Goal: Check status: Check status

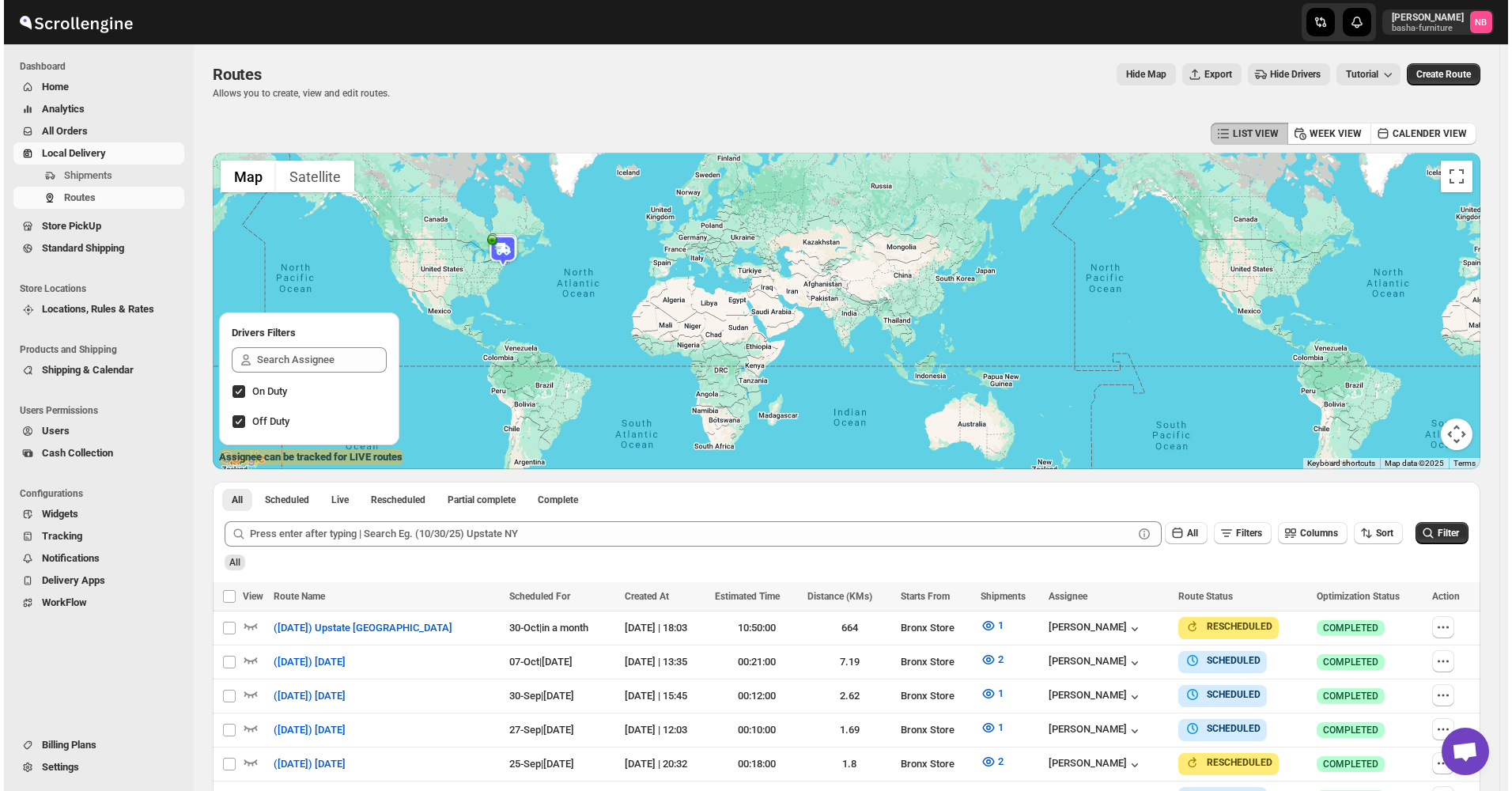
scroll to position [396, 0]
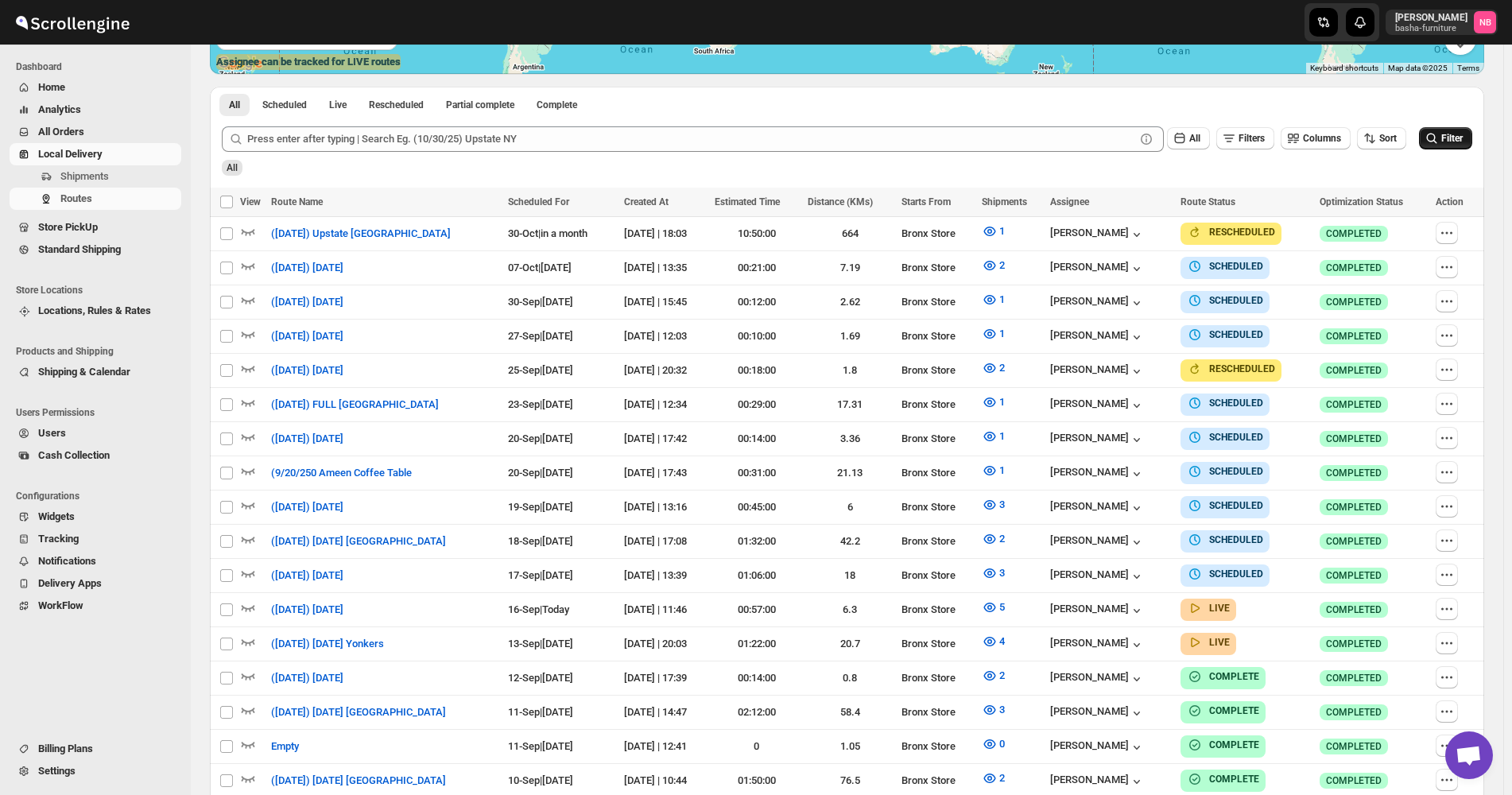
click at [1447, 140] on button "Filter" at bounding box center [1445, 138] width 53 height 22
click at [1014, 609] on button "5" at bounding box center [992, 607] width 42 height 25
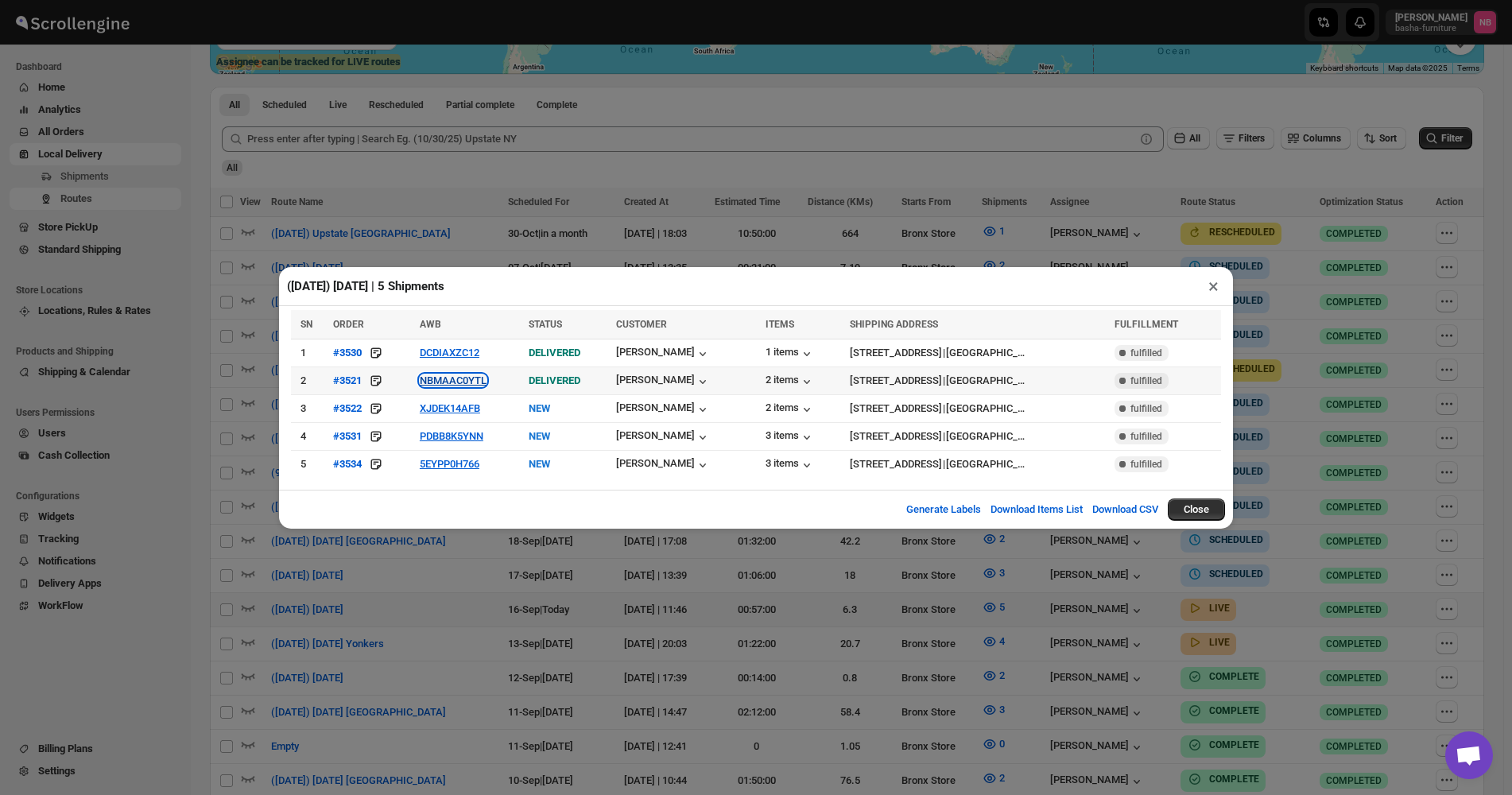
click at [452, 380] on button "NBMAAC0YTL" at bounding box center [453, 380] width 67 height 12
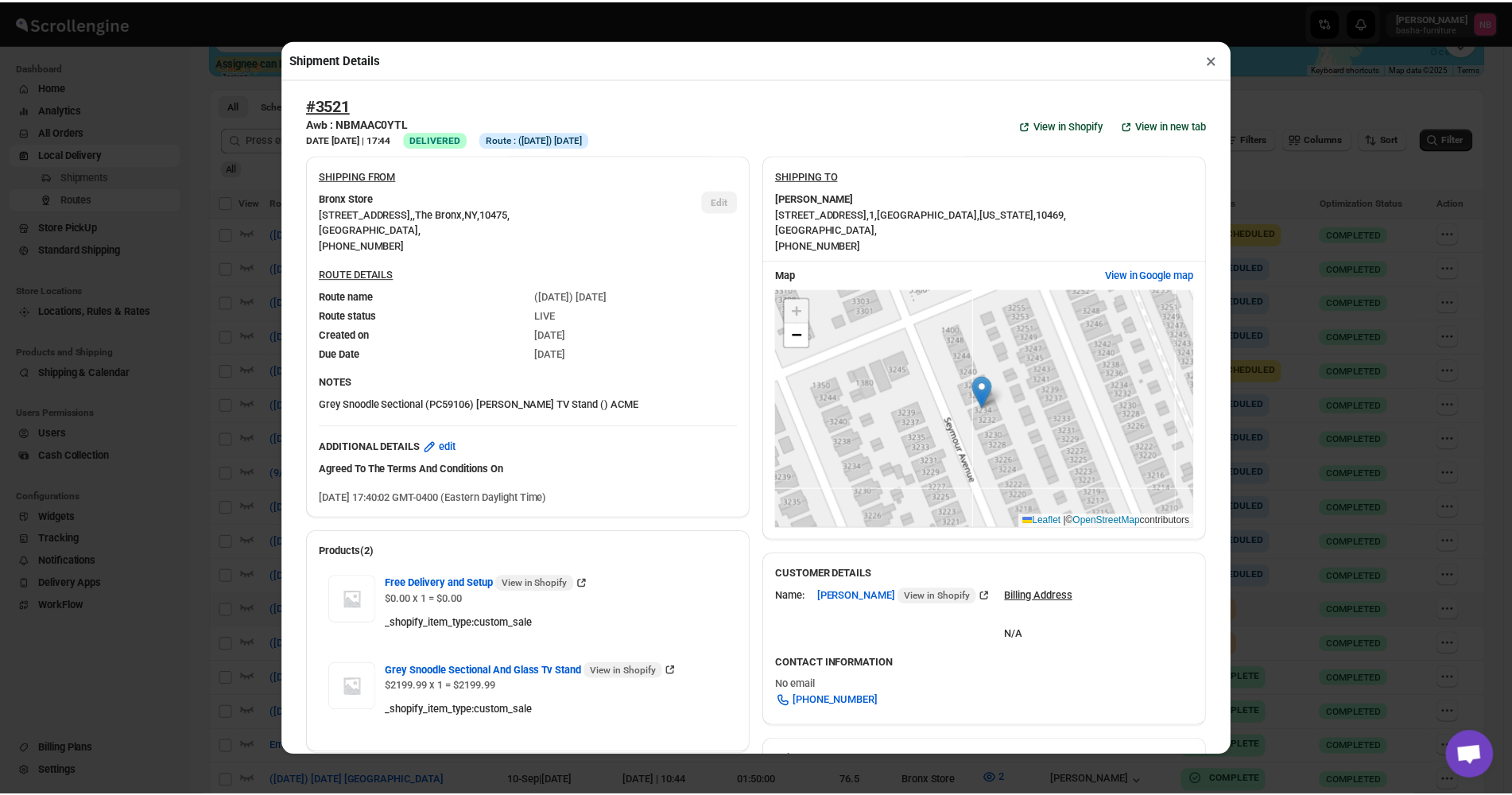
scroll to position [477, 0]
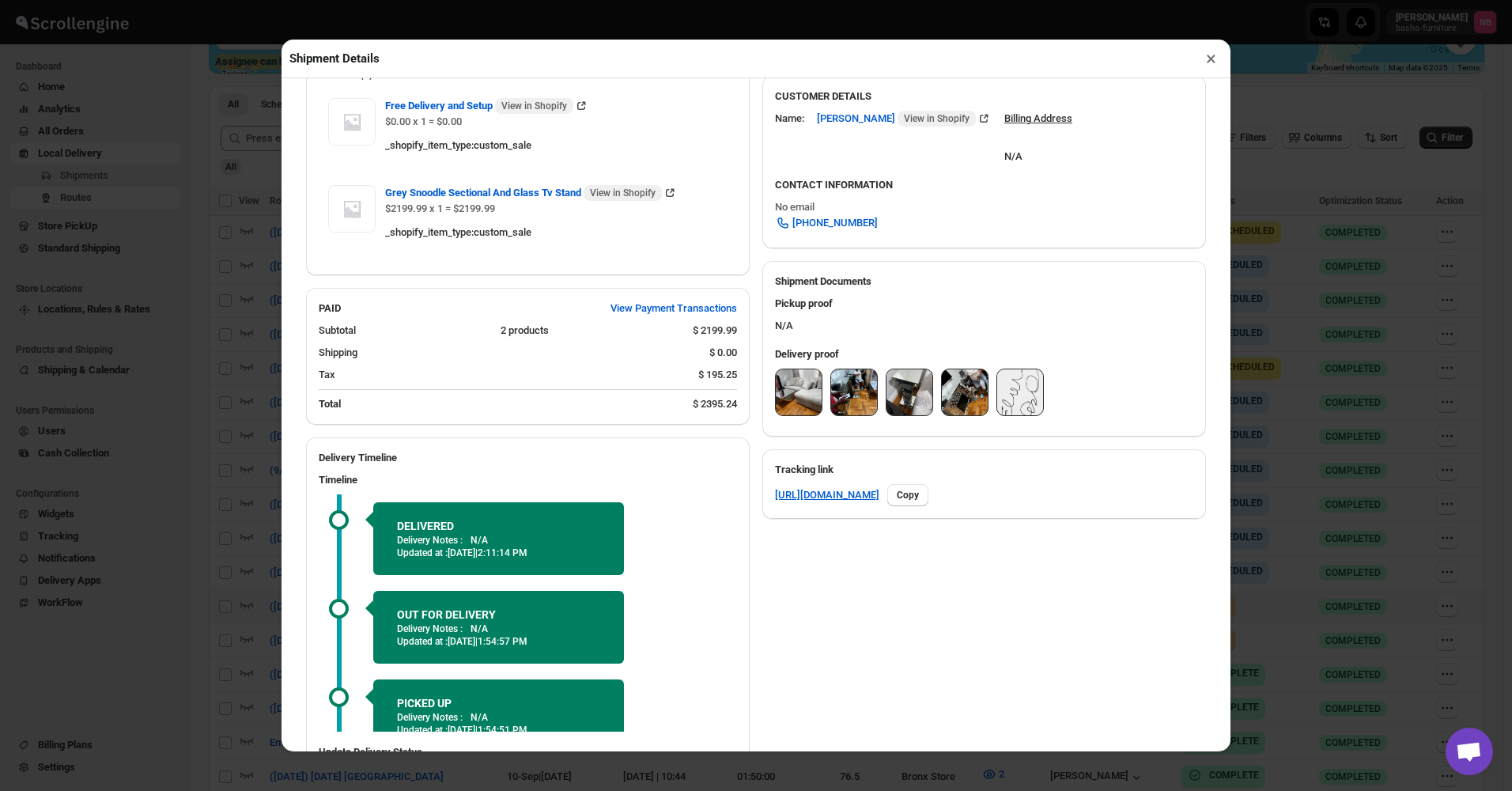
click at [800, 410] on img at bounding box center [798, 392] width 45 height 45
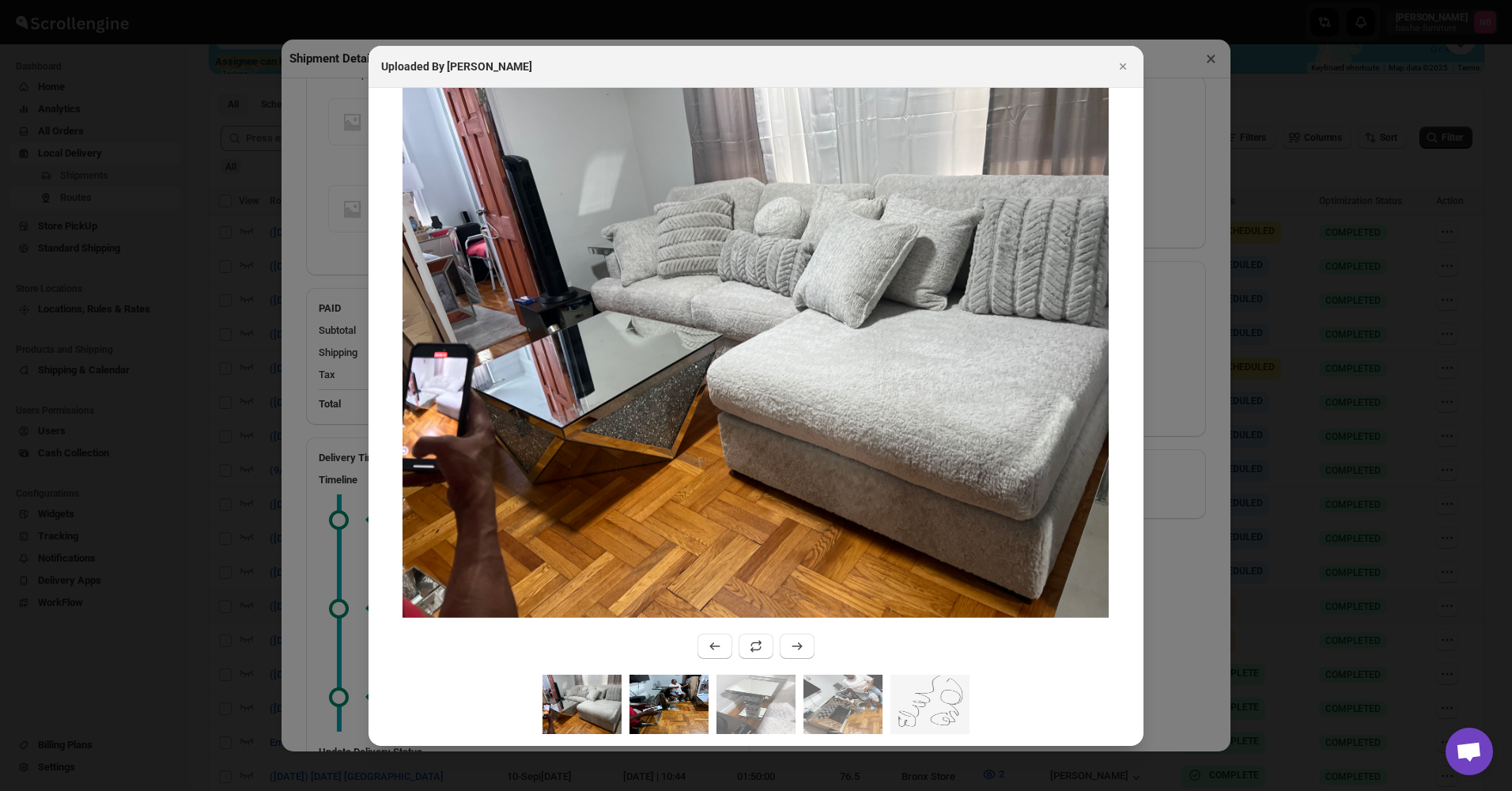
click at [680, 715] on img ":rqke:" at bounding box center [669, 704] width 79 height 59
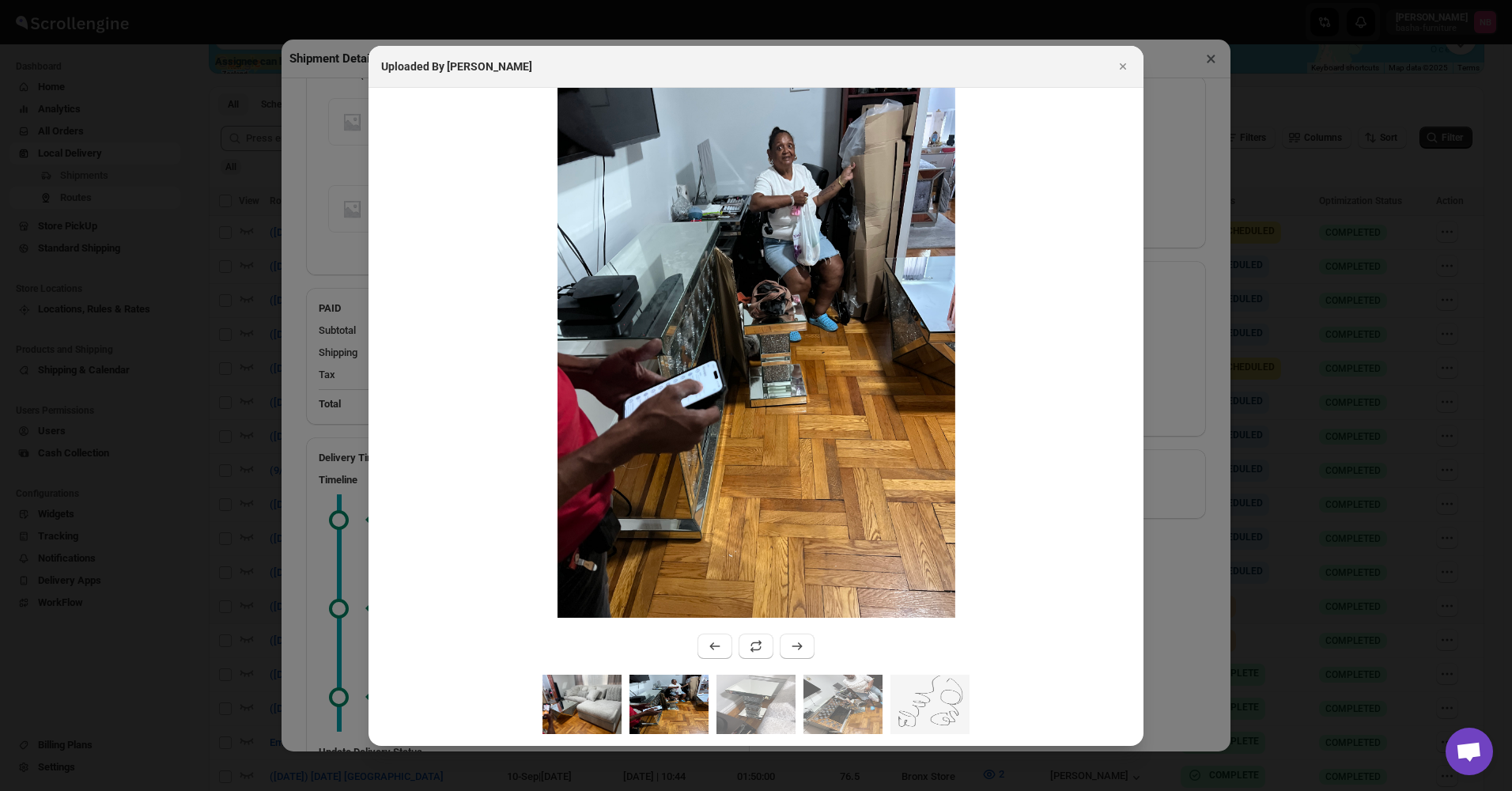
click at [567, 697] on img ":rqke:" at bounding box center [582, 704] width 79 height 59
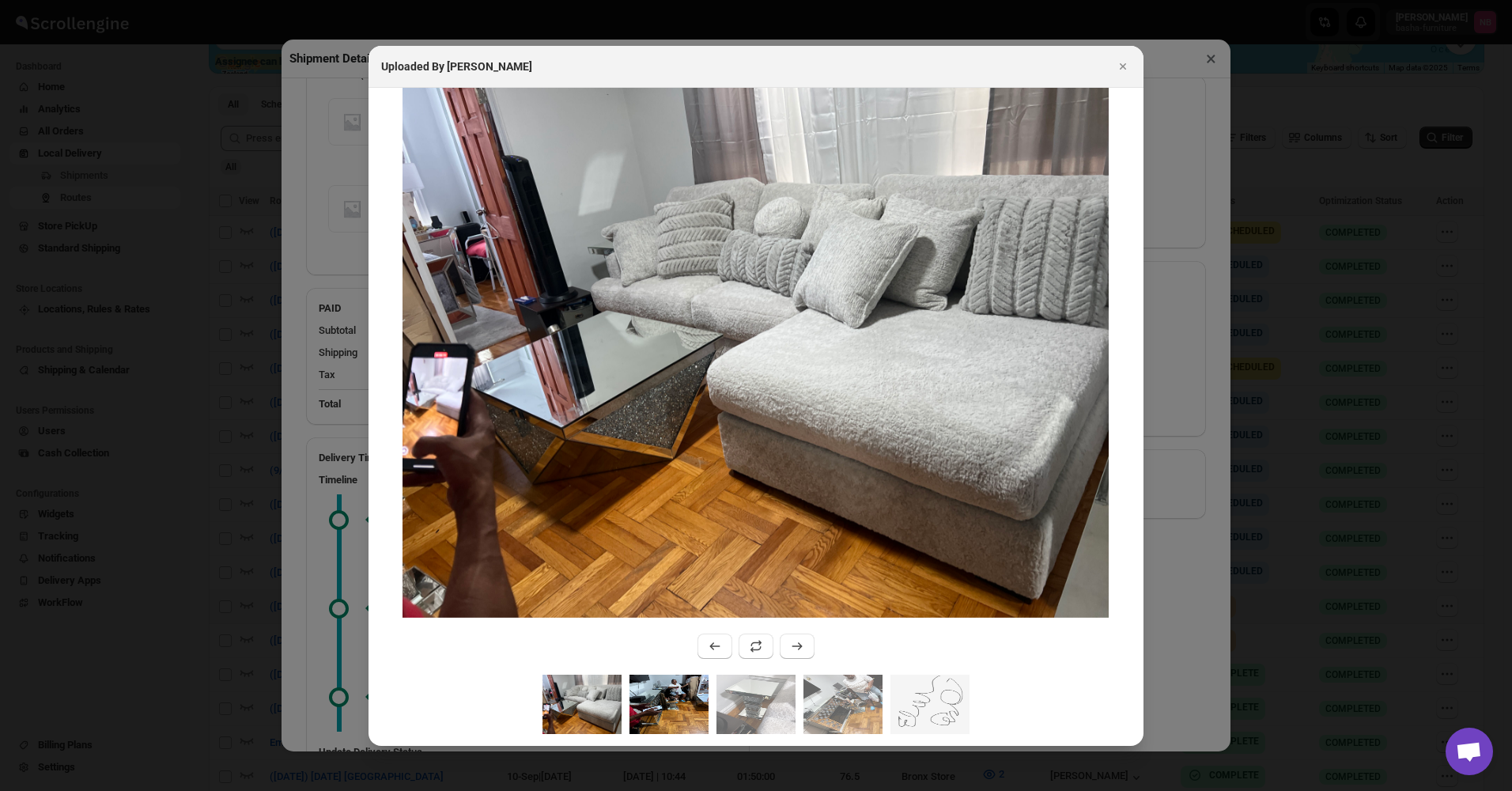
click at [655, 685] on img ":rqke:" at bounding box center [669, 704] width 79 height 59
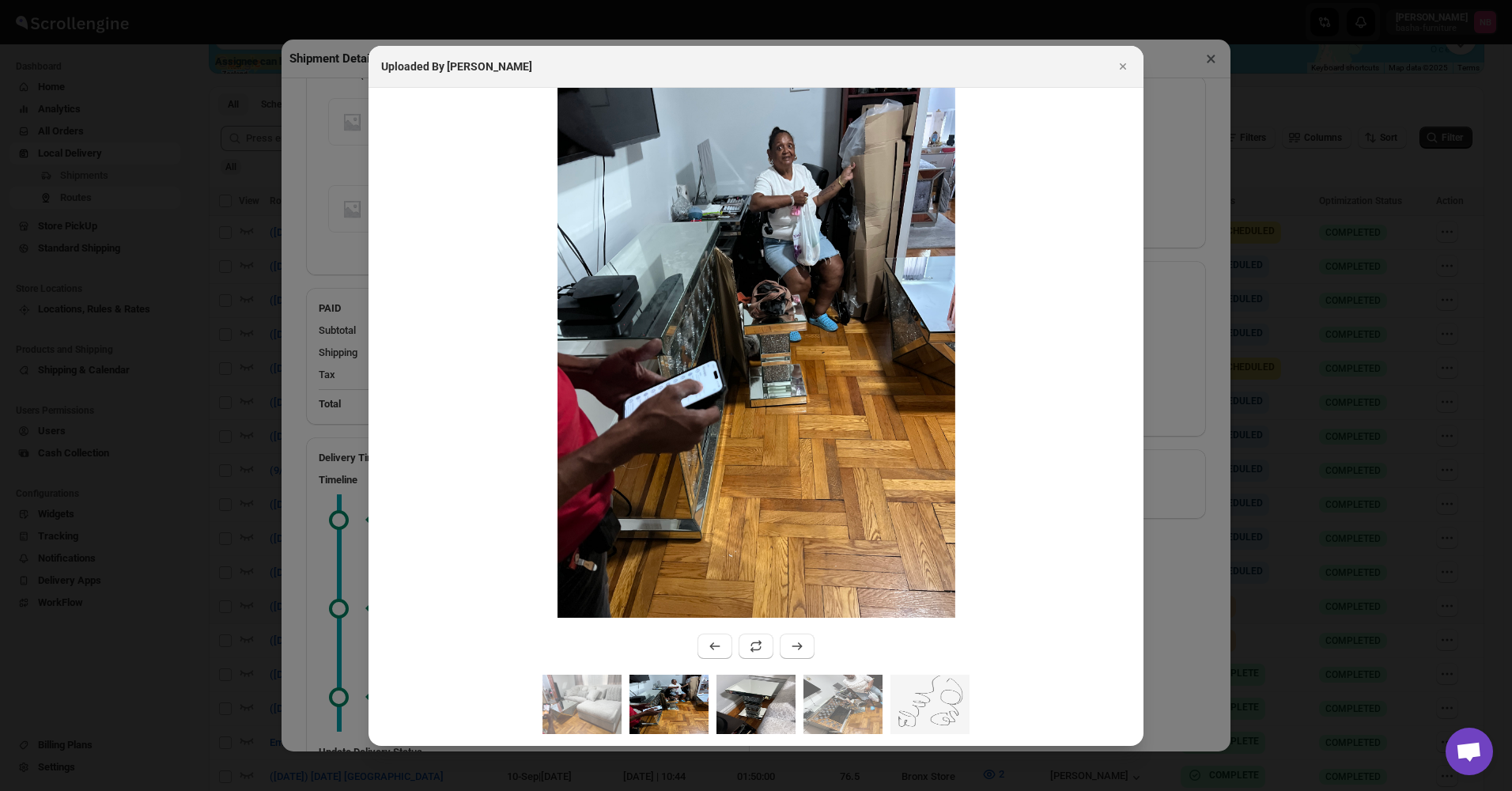
click at [773, 685] on img ":rqke:" at bounding box center [756, 704] width 79 height 59
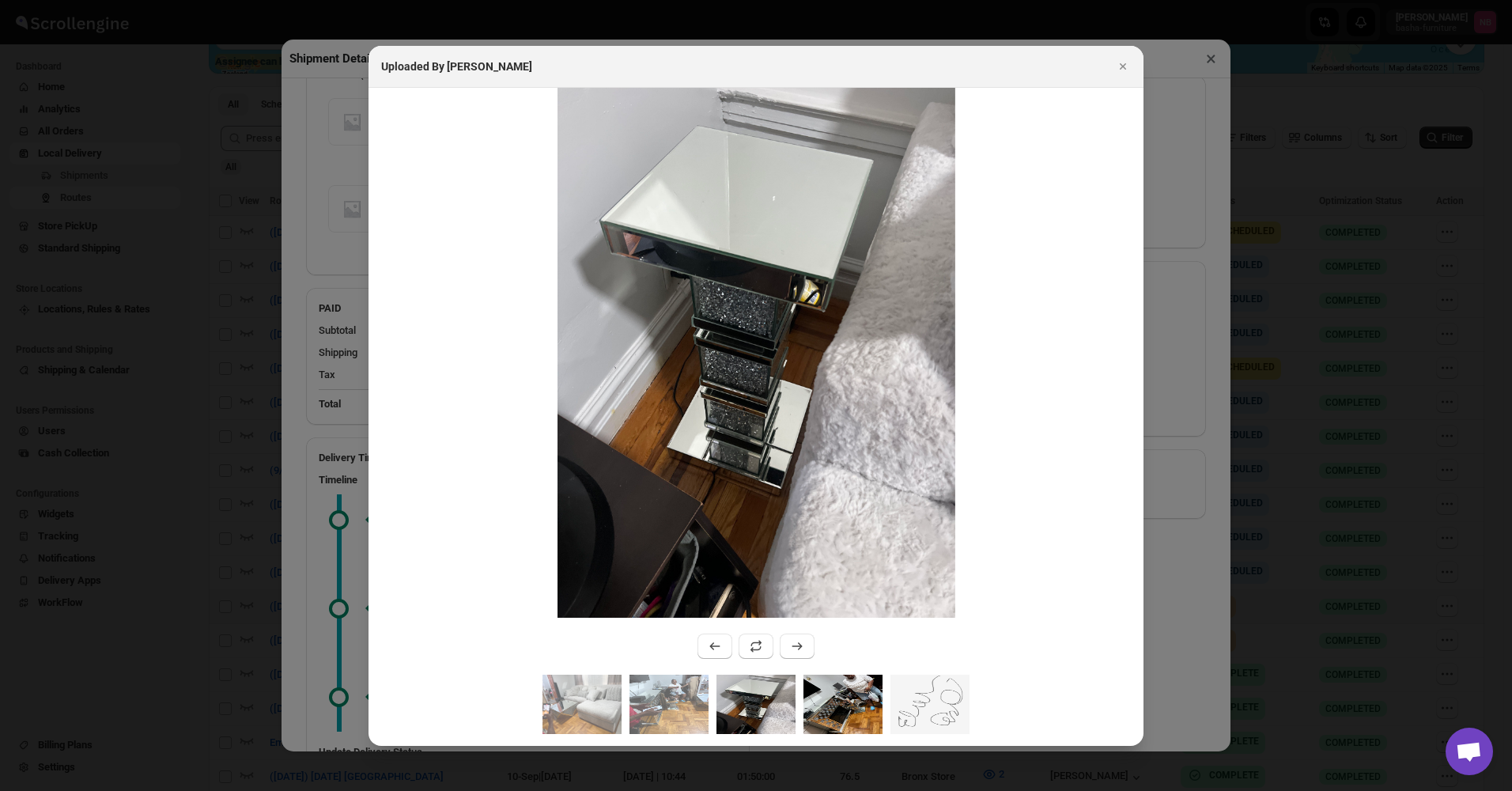
click at [845, 686] on img ":rqke:" at bounding box center [843, 704] width 79 height 59
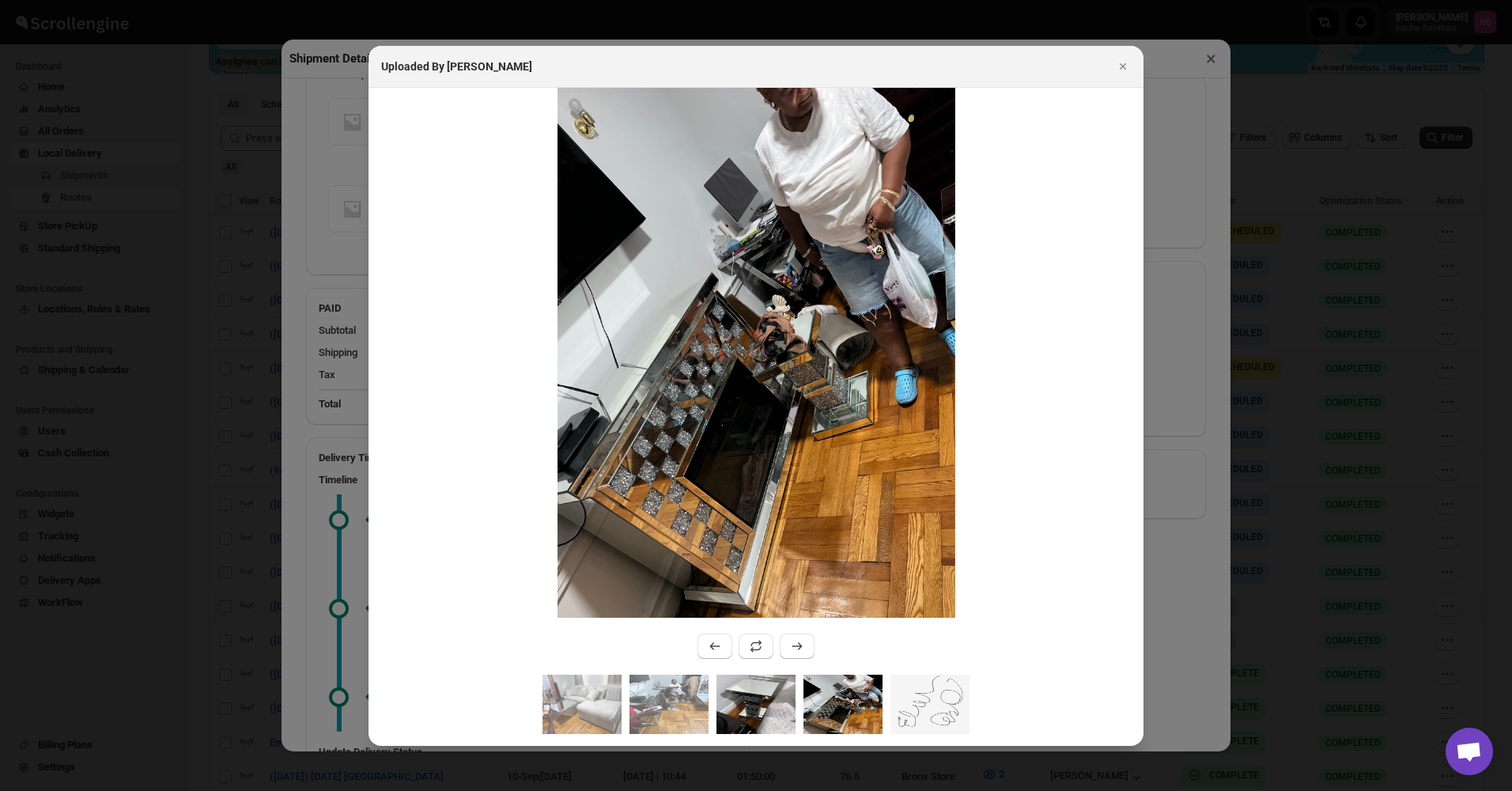
click at [756, 708] on img ":rqke:" at bounding box center [756, 704] width 79 height 59
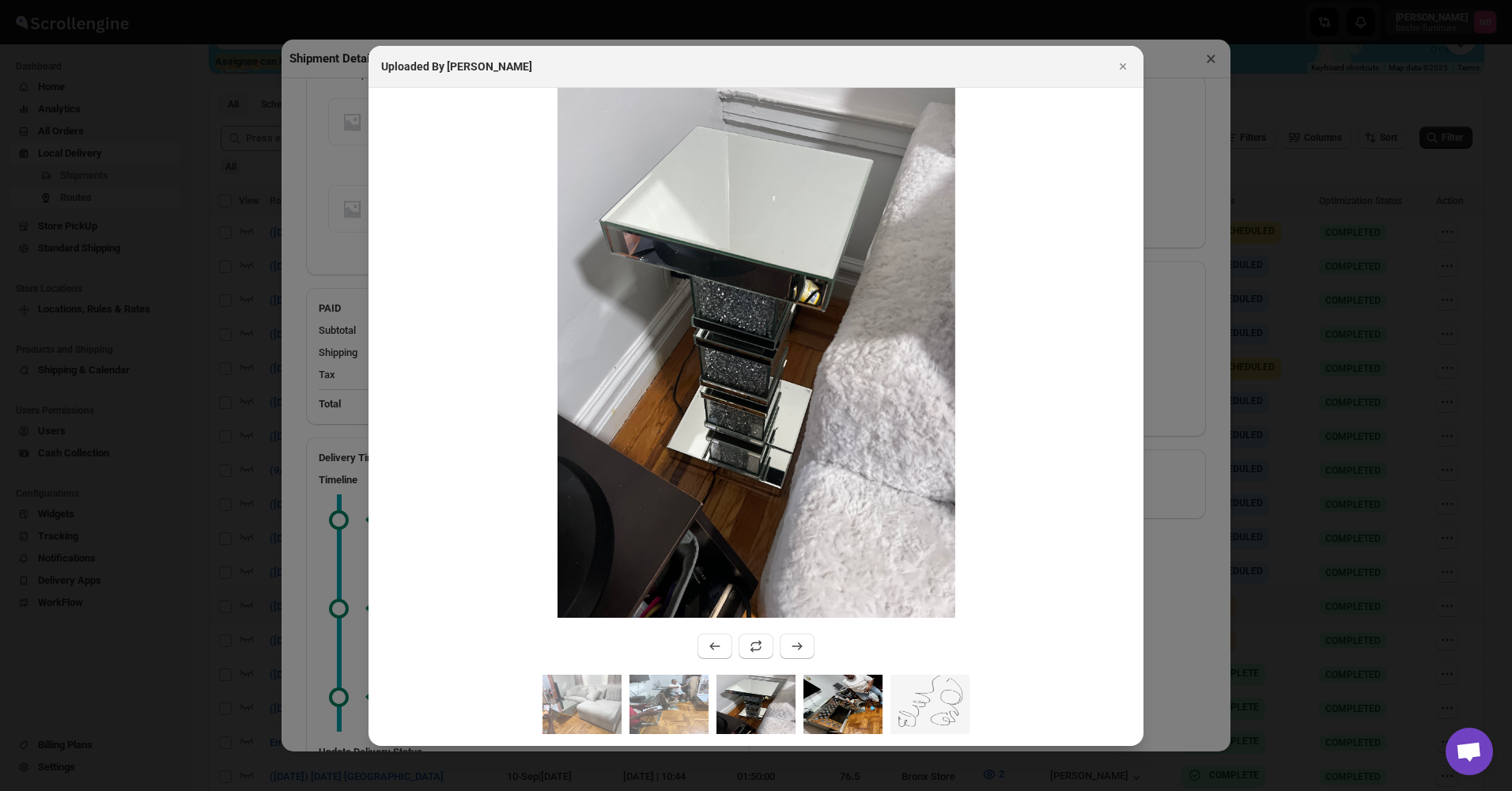
click at [847, 695] on img ":rqke:" at bounding box center [843, 704] width 79 height 59
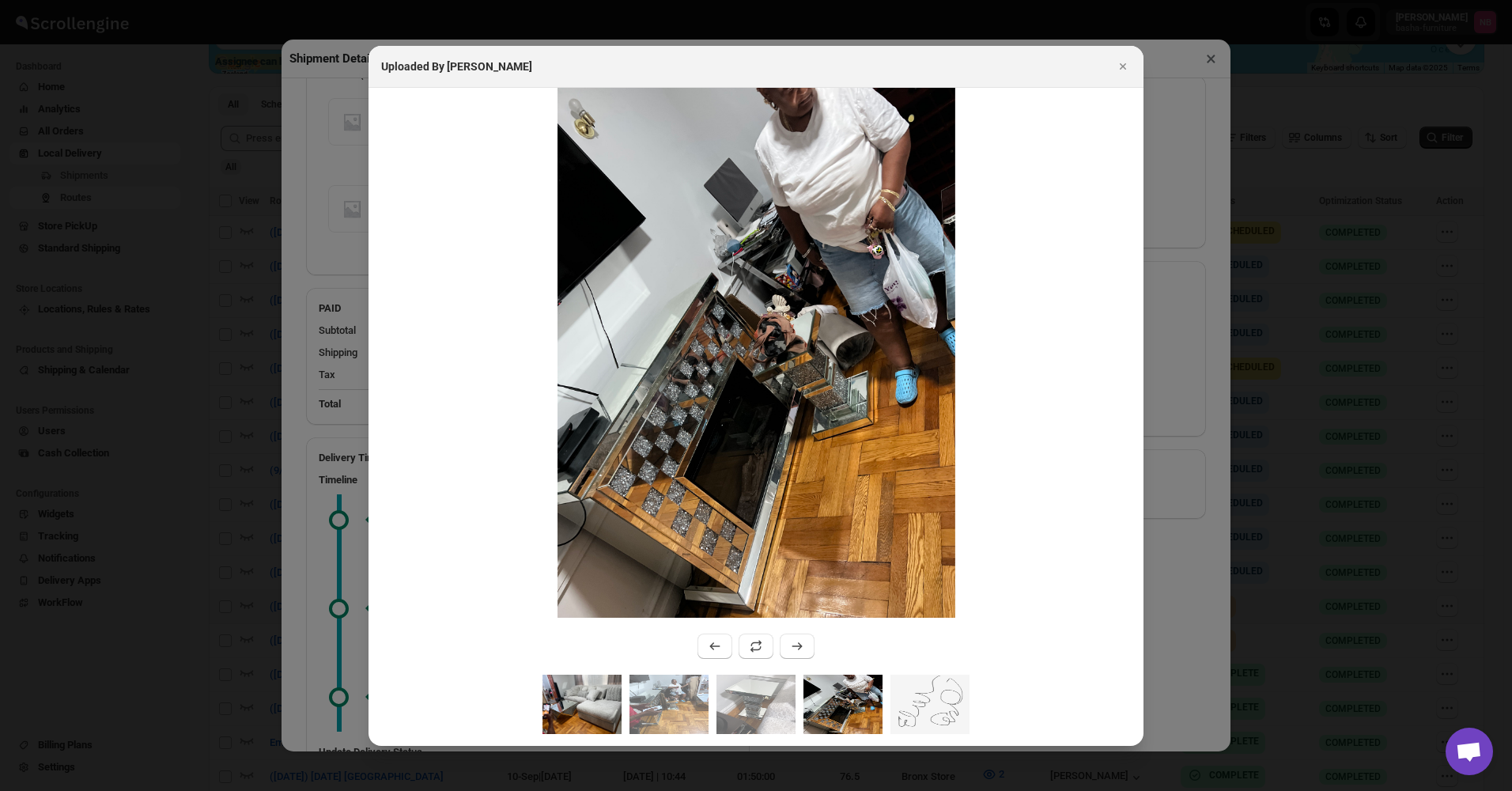
click at [613, 706] on img ":rqke:" at bounding box center [582, 704] width 79 height 59
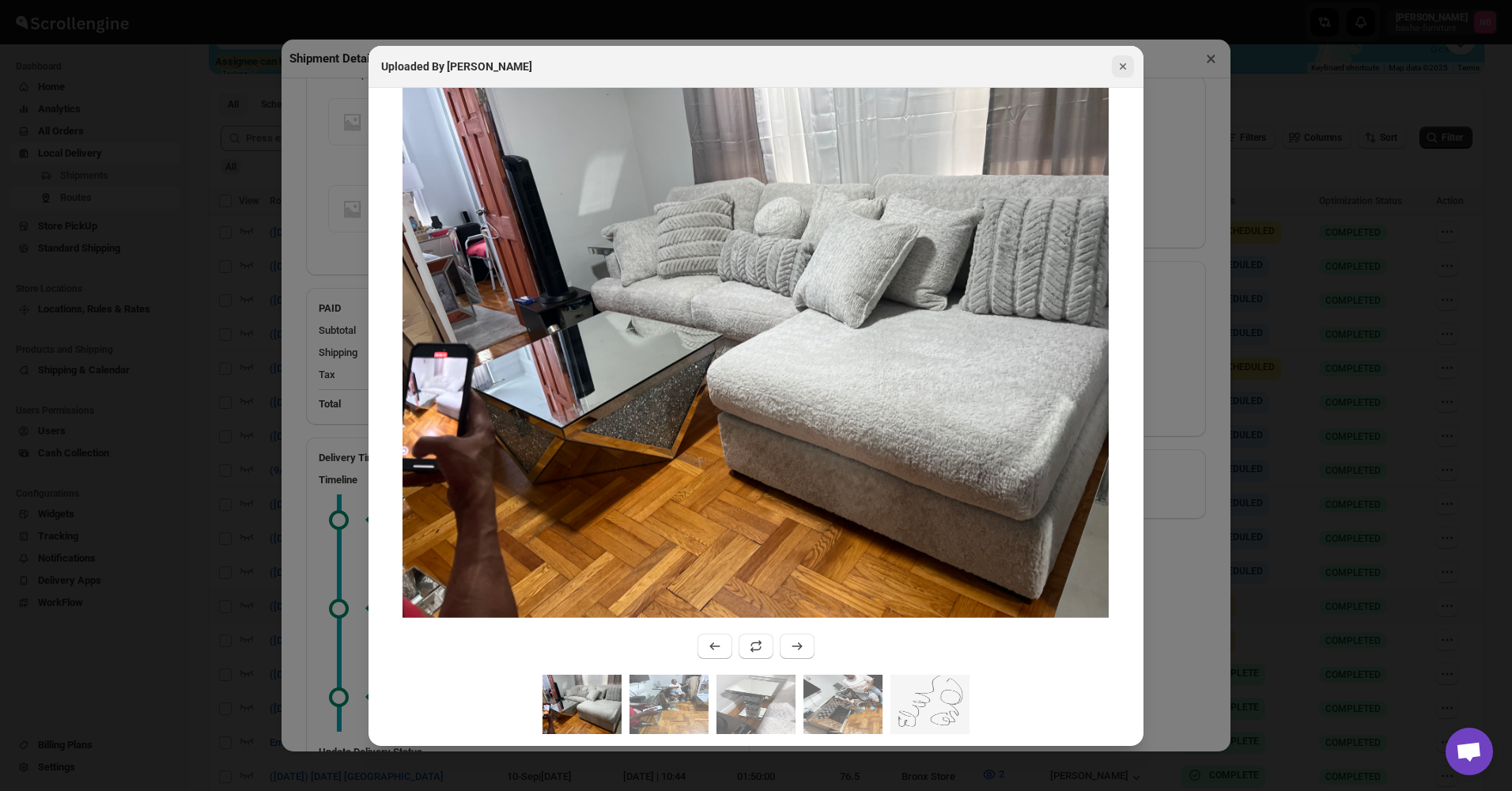
click at [1127, 65] on icon "Close" at bounding box center [1122, 67] width 15 height 15
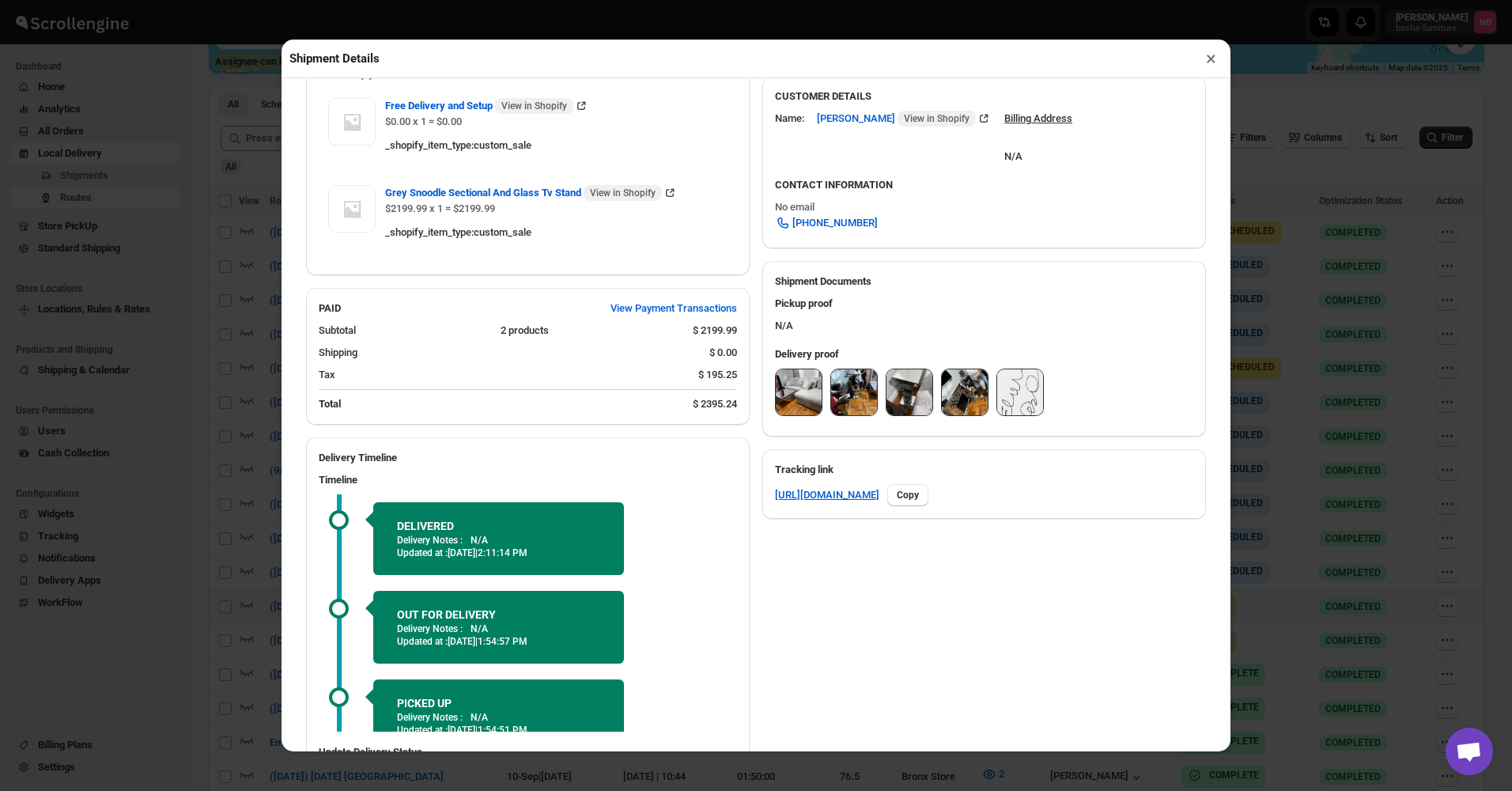
click at [1206, 56] on button "×" at bounding box center [1211, 58] width 23 height 22
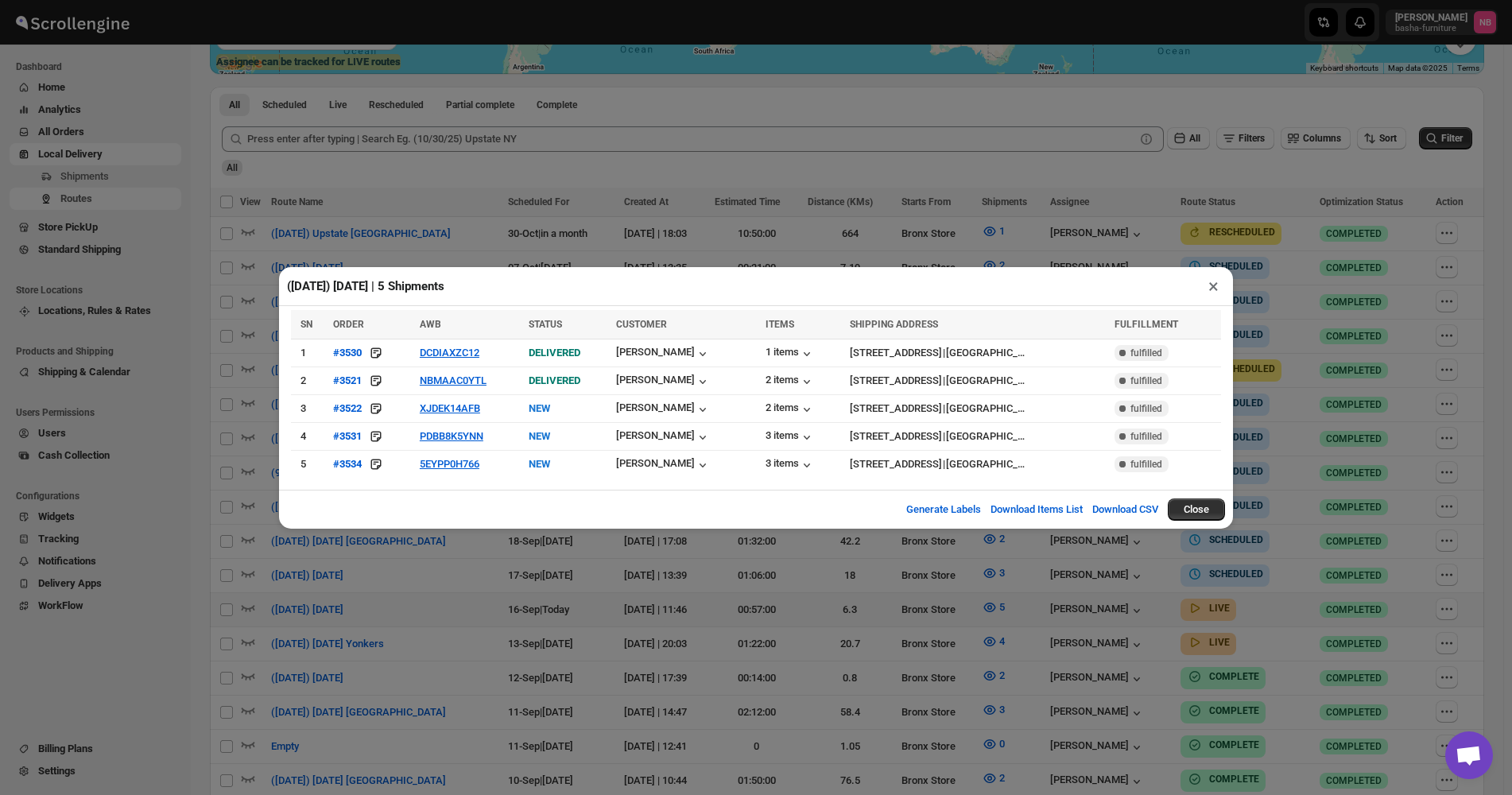
click at [385, 583] on div "([DATE]) [DATE] | 5 Shipments × SN ORDER AWB STATUS CUSTOMER ITEMS SHIPPING ADD…" at bounding box center [756, 398] width 1512 height 795
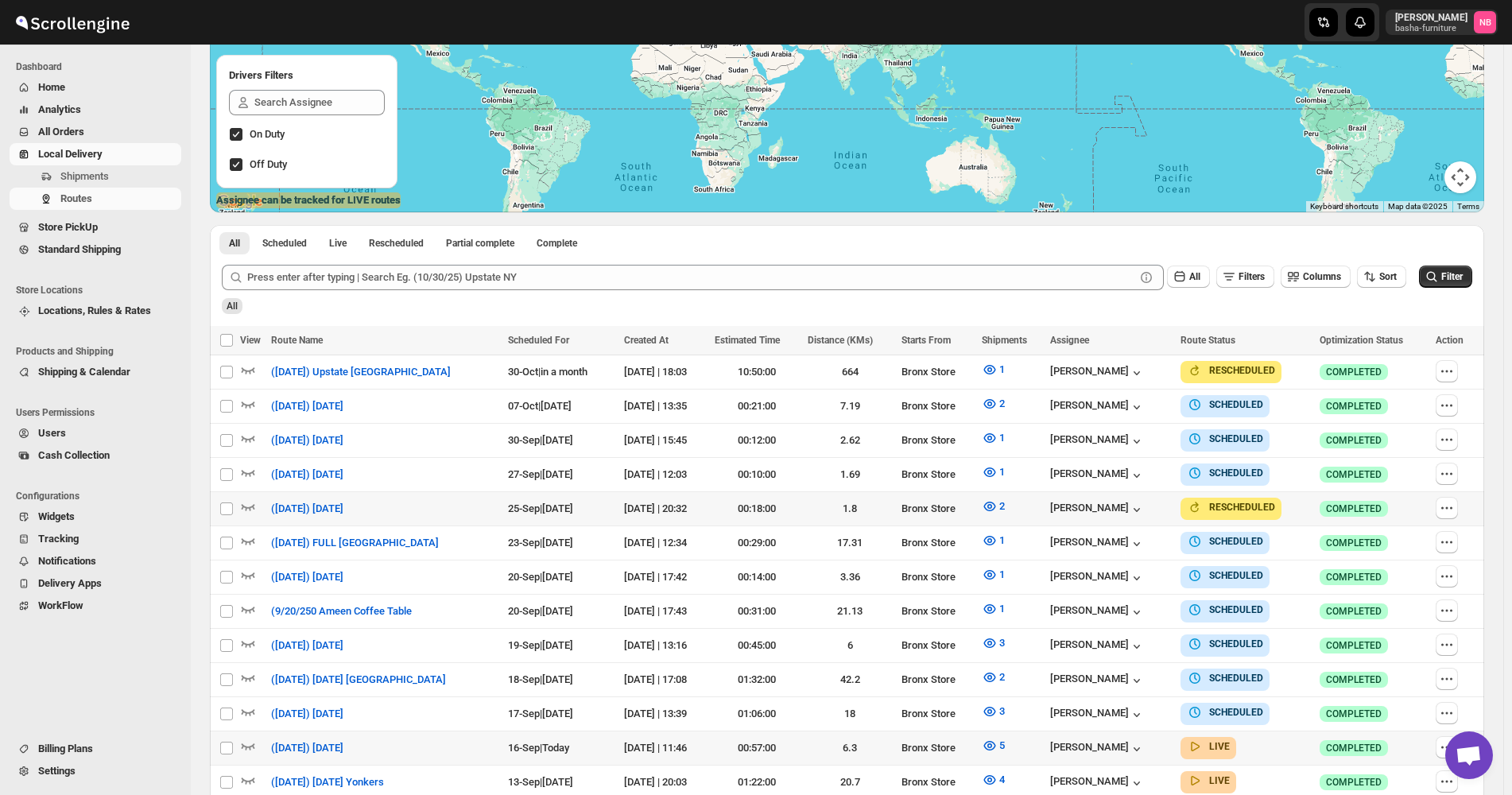
scroll to position [398, 0]
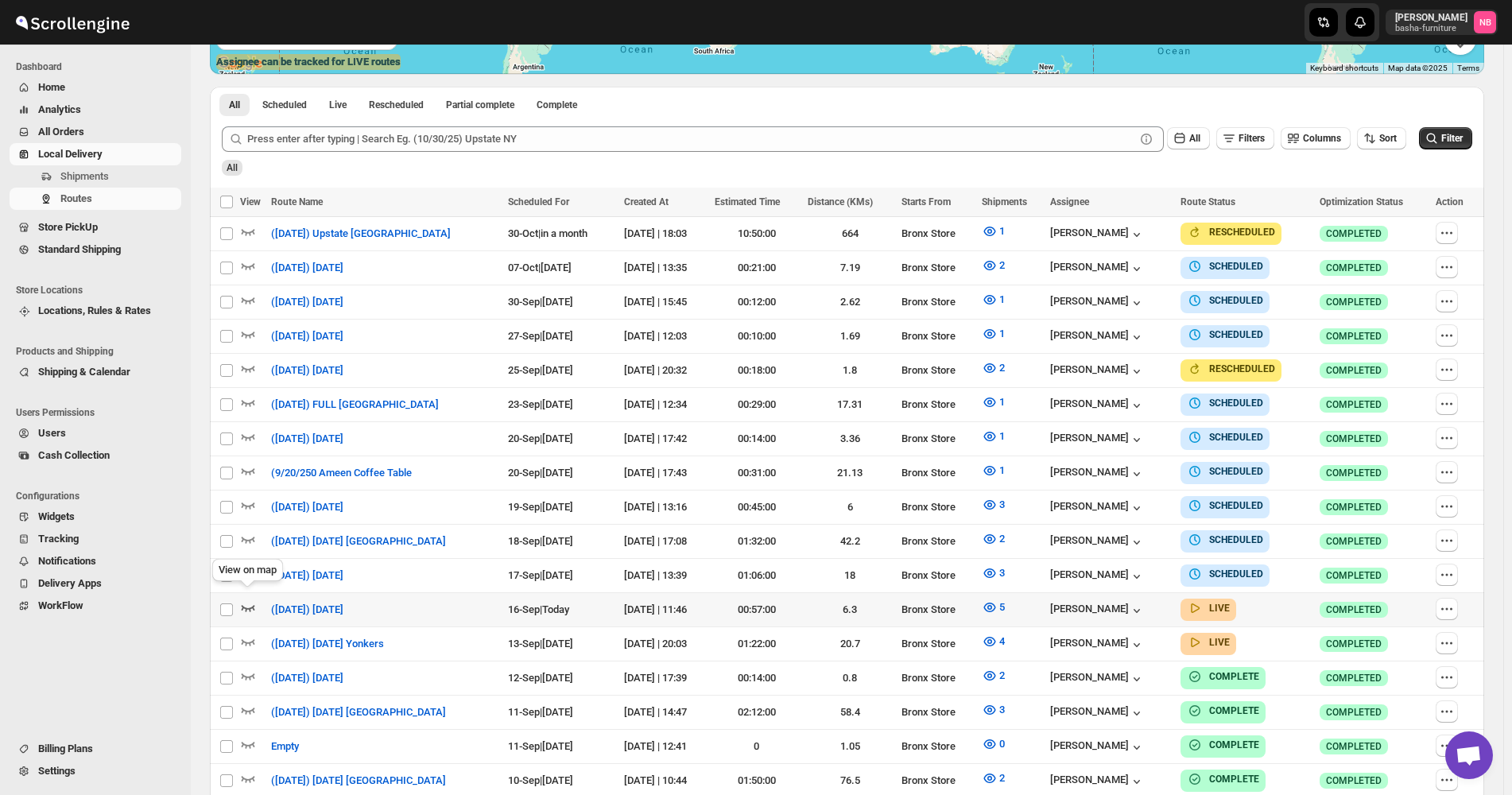
click at [243, 603] on icon "button" at bounding box center [248, 607] width 16 height 16
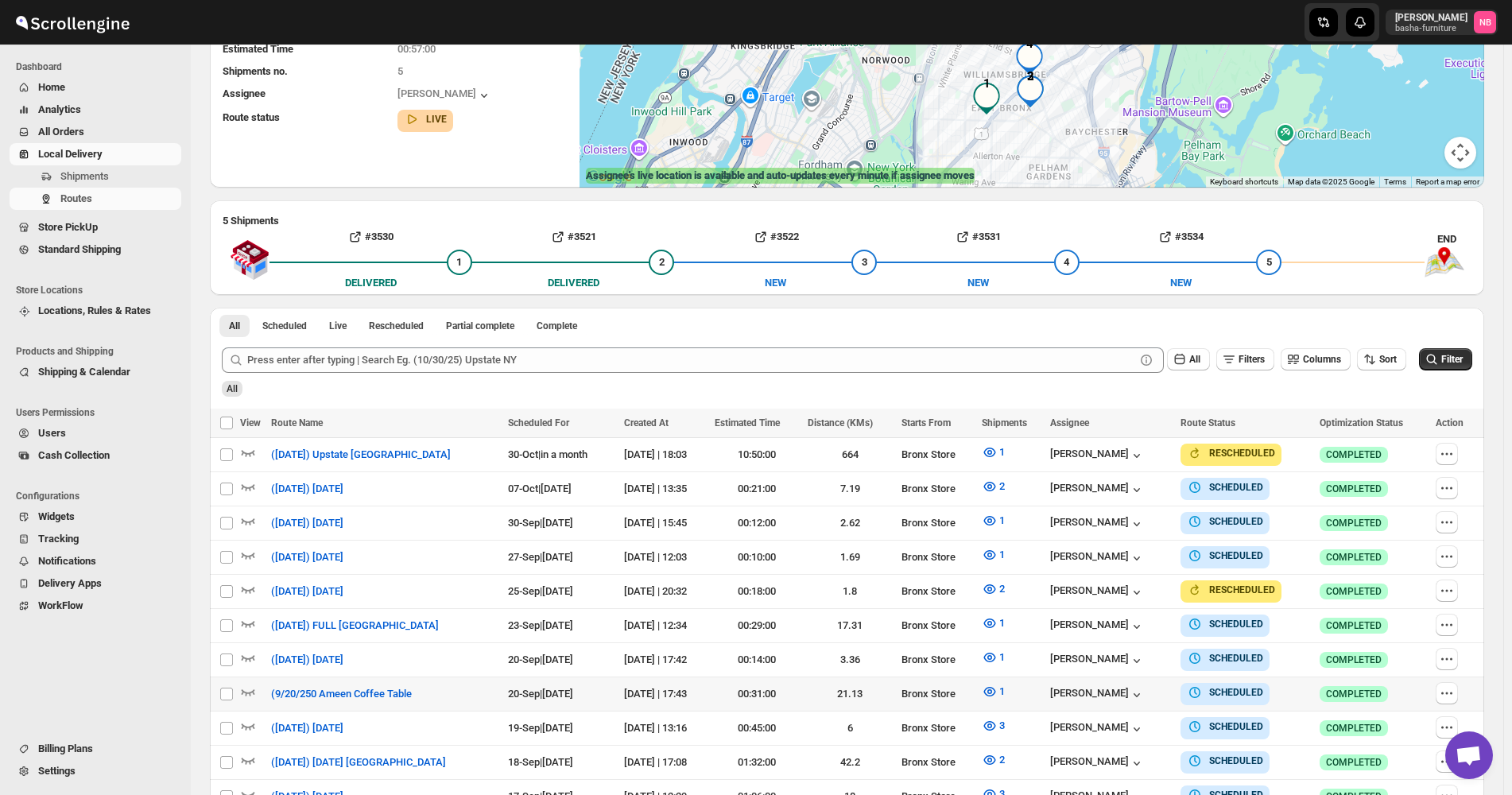
scroll to position [318, 0]
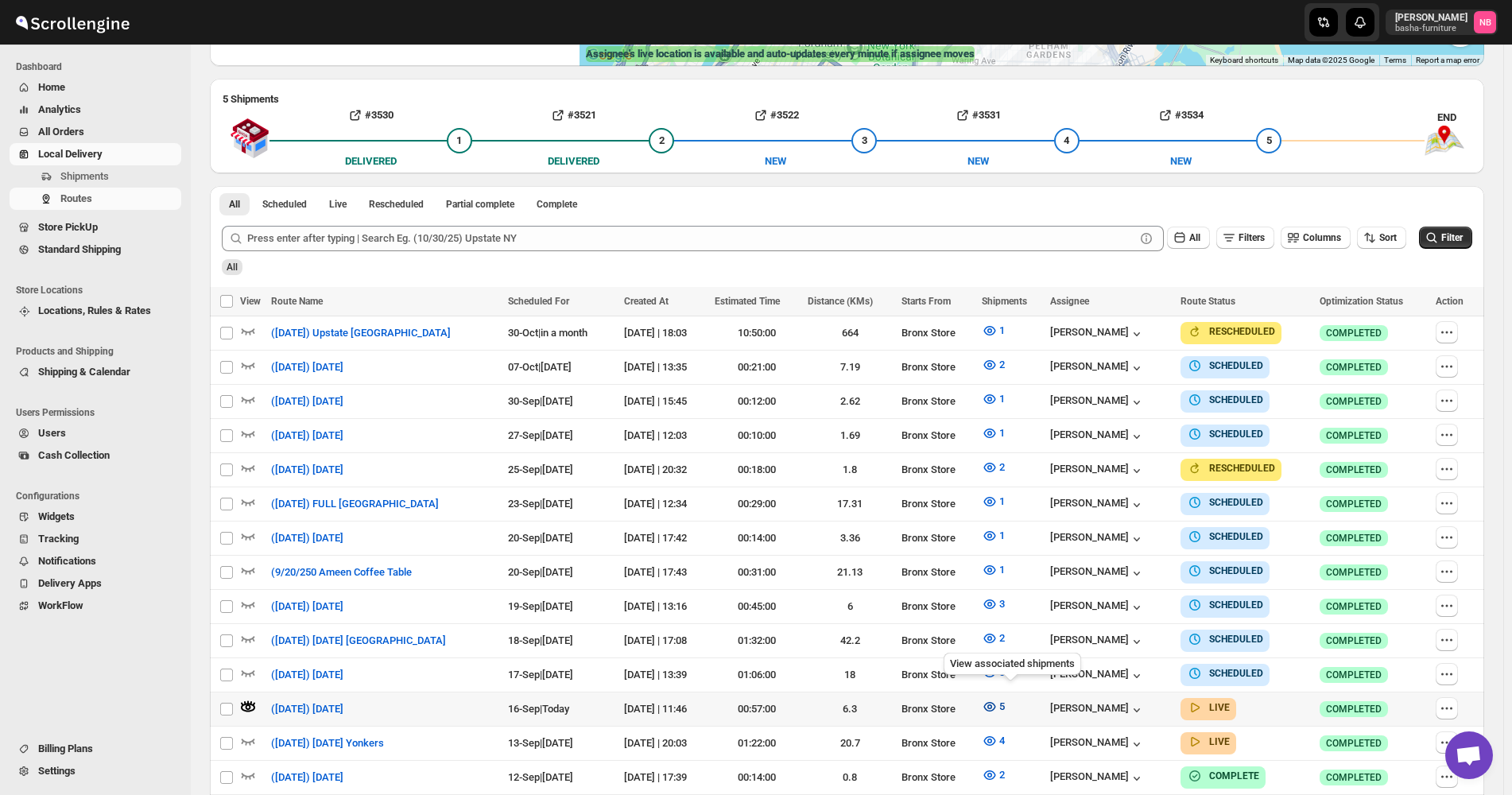
click at [995, 702] on icon "button" at bounding box center [989, 707] width 12 height 10
